Goal: Task Accomplishment & Management: Use online tool/utility

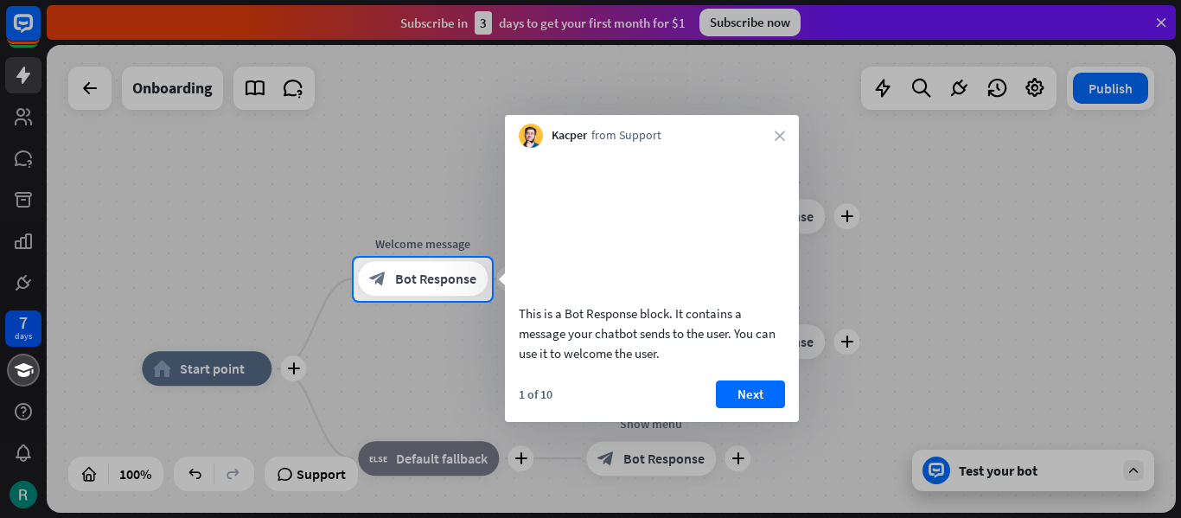
click at [787, 140] on div "Kacper from Support close" at bounding box center [652, 131] width 294 height 33
click at [780, 141] on div "Kacper from Support close" at bounding box center [652, 131] width 294 height 33
click at [781, 133] on icon "close" at bounding box center [779, 136] width 10 height 10
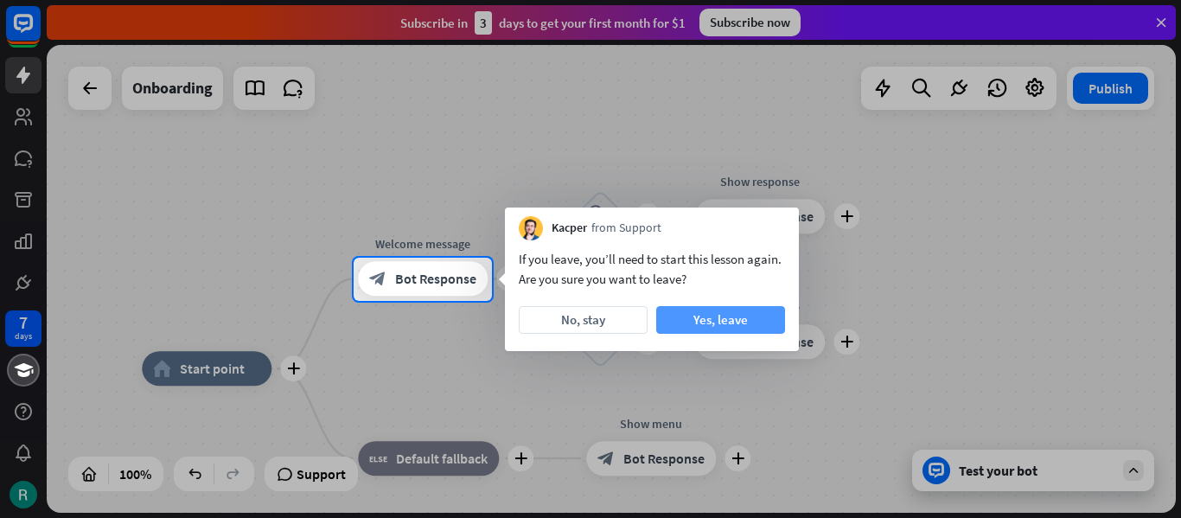
click at [718, 321] on button "Yes, leave" at bounding box center [720, 320] width 129 height 28
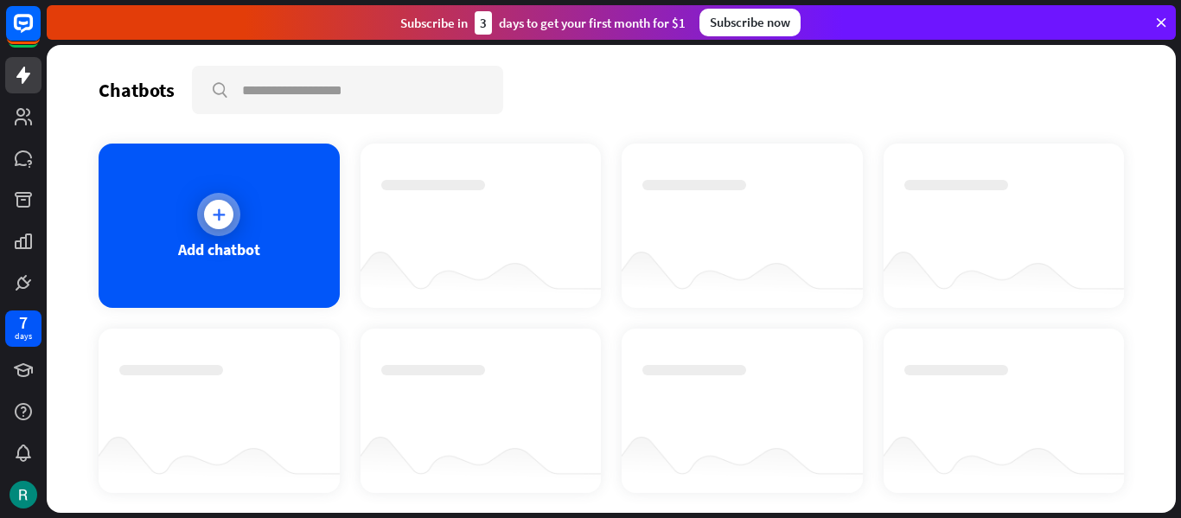
click at [221, 220] on icon at bounding box center [218, 214] width 17 height 17
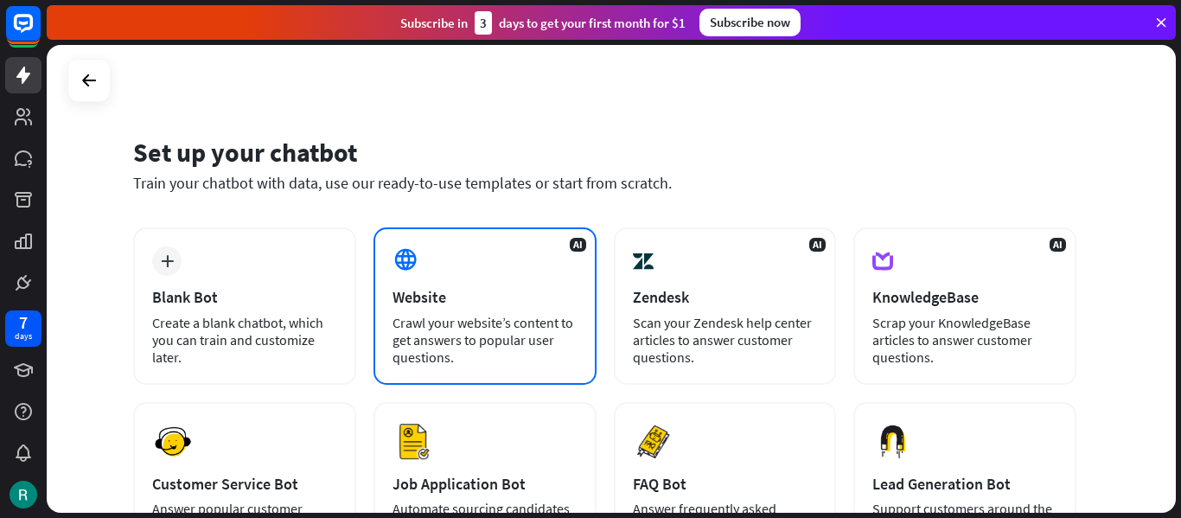
click at [421, 296] on div "Website" at bounding box center [484, 297] width 185 height 20
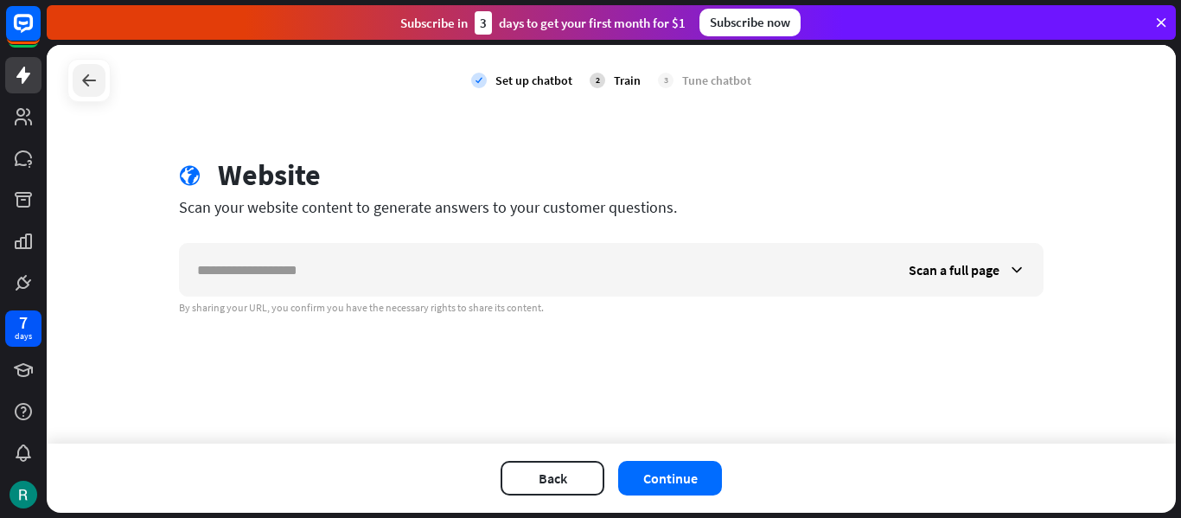
click at [92, 82] on icon at bounding box center [89, 80] width 21 height 21
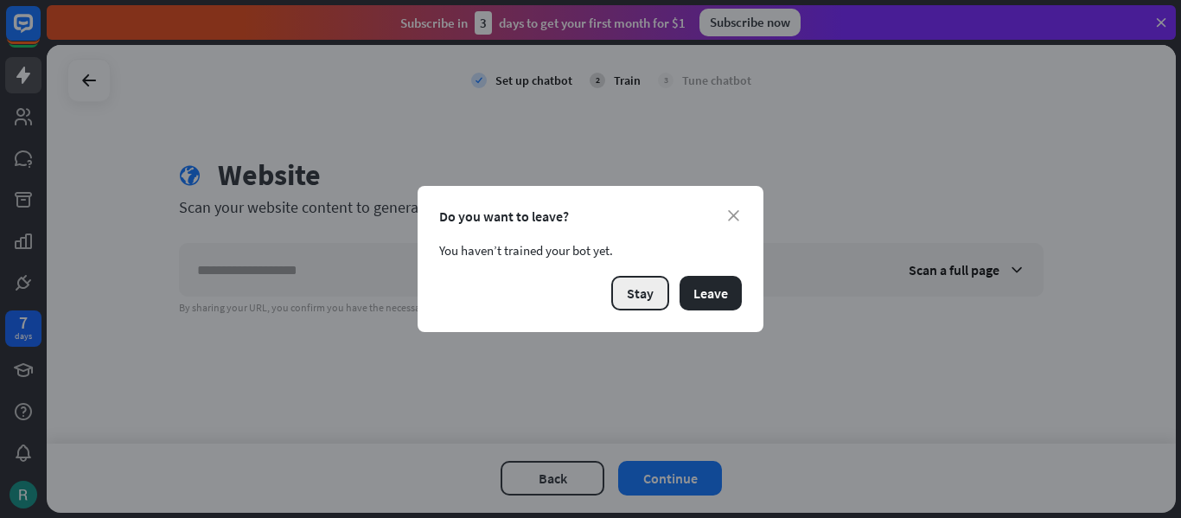
click at [659, 299] on button "Stay" at bounding box center [640, 293] width 58 height 35
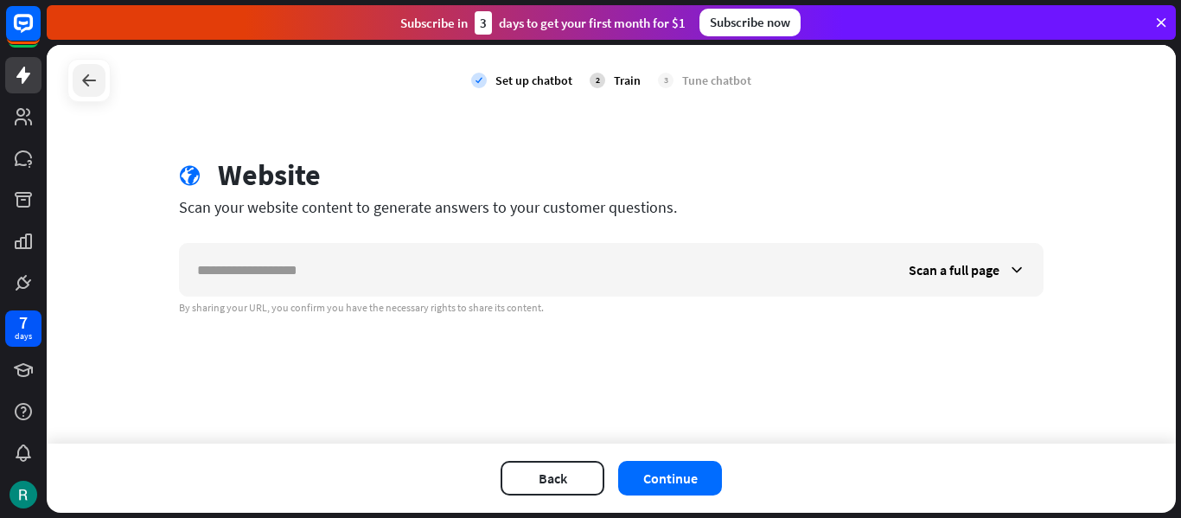
click at [105, 85] on div at bounding box center [89, 80] width 33 height 33
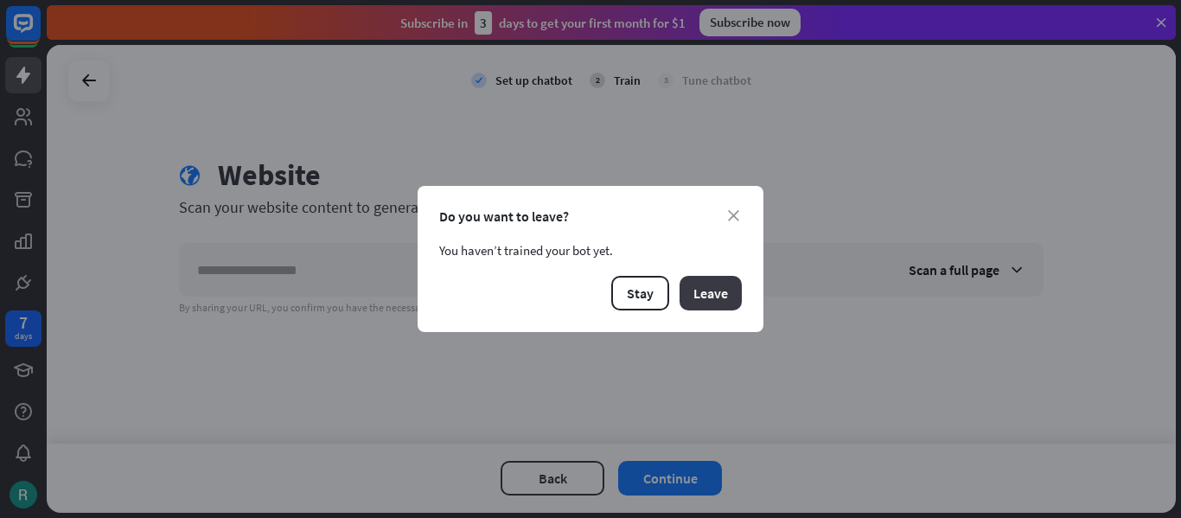
click at [697, 291] on button "Leave" at bounding box center [710, 293] width 62 height 35
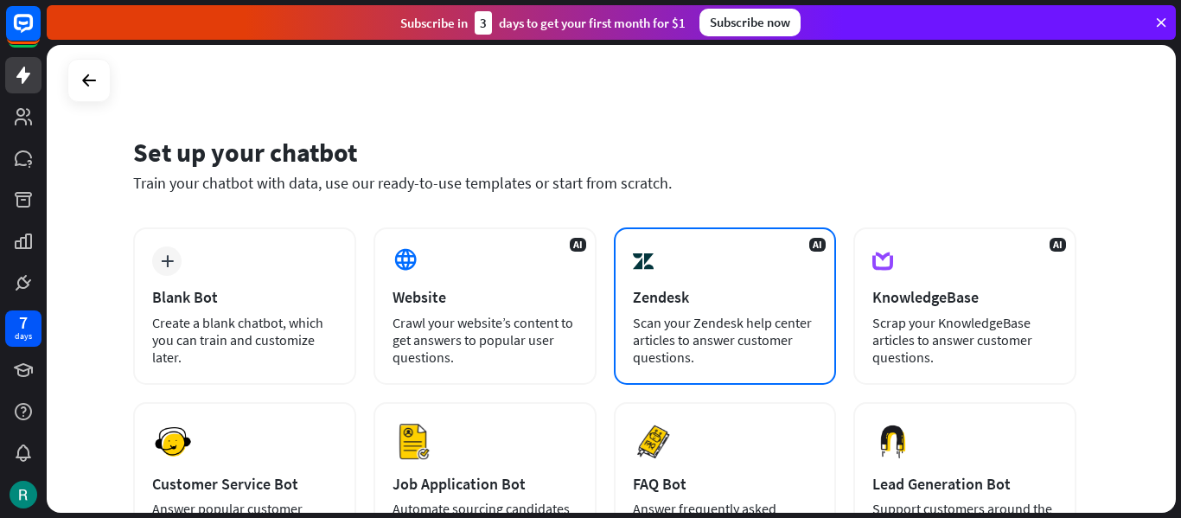
click at [695, 304] on div "Zendesk" at bounding box center [725, 297] width 185 height 20
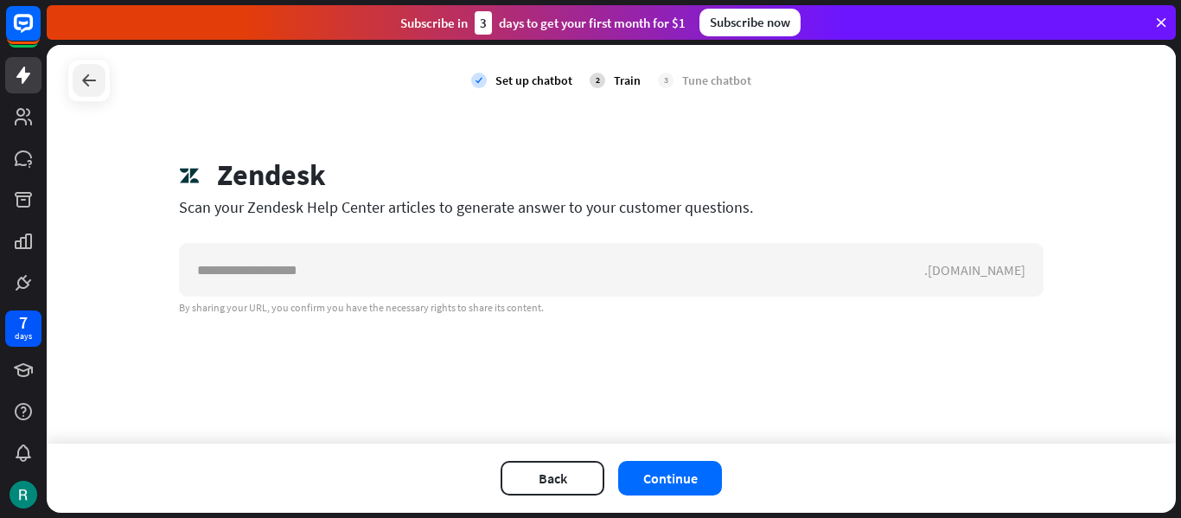
click at [88, 92] on div at bounding box center [89, 80] width 33 height 33
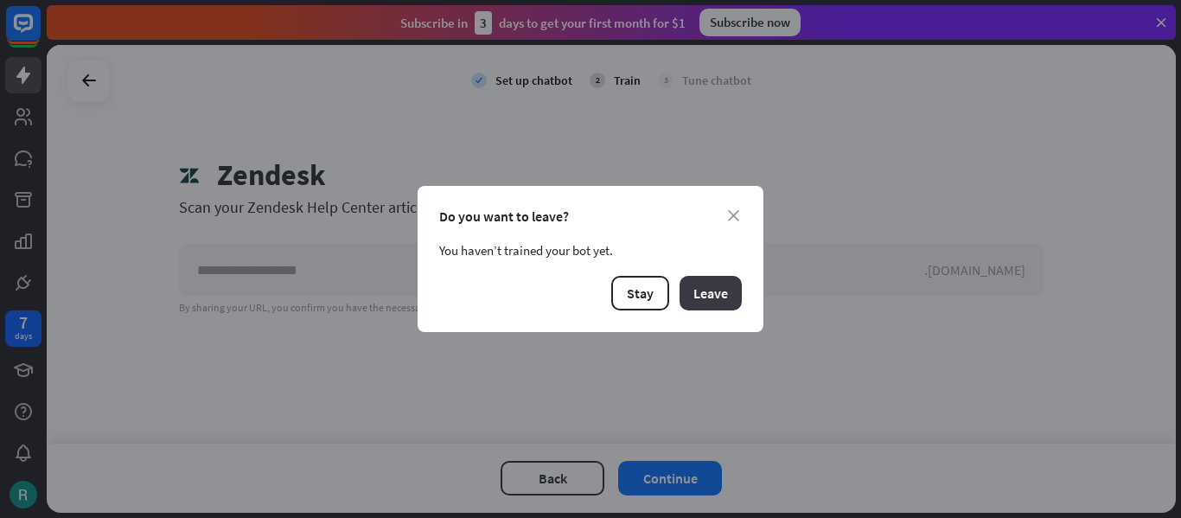
click at [697, 297] on button "Leave" at bounding box center [710, 293] width 62 height 35
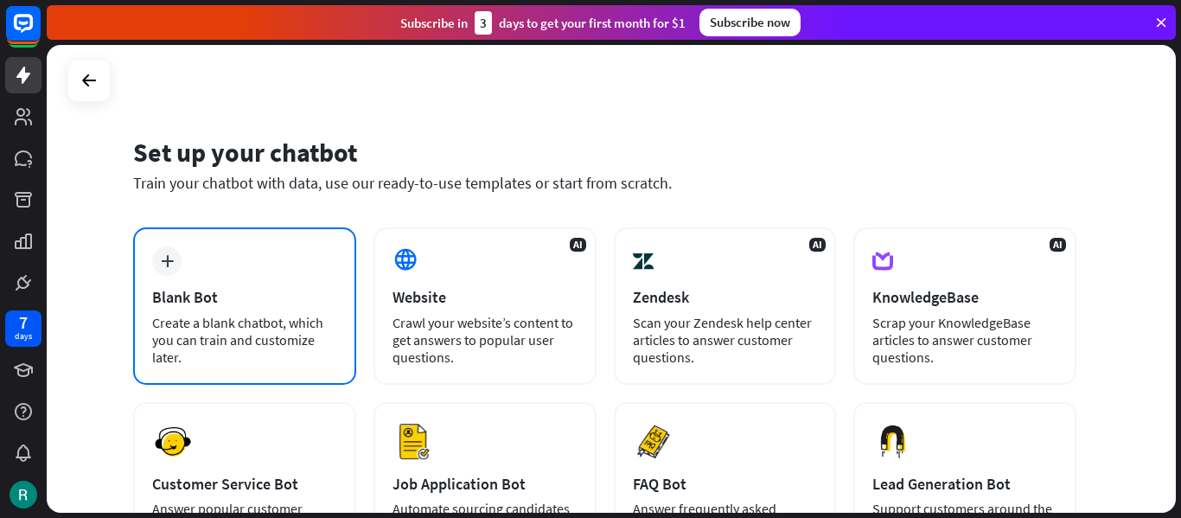
click at [201, 291] on div "Blank Bot" at bounding box center [244, 297] width 185 height 20
